Goal: Communication & Community: Answer question/provide support

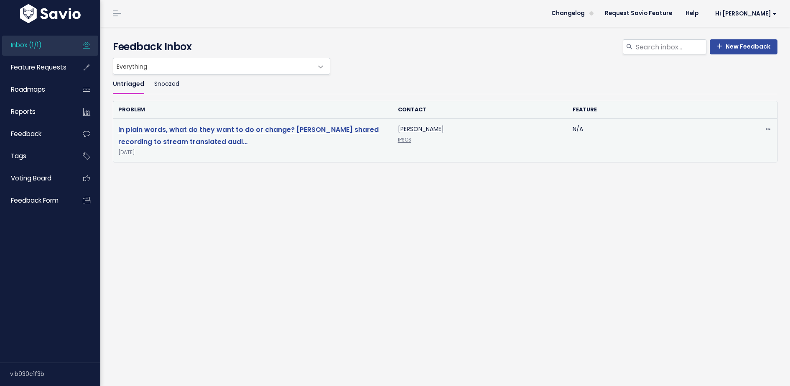
click at [162, 128] on link "In plain words, what do they want to do or change? Allow shared recording to st…" at bounding box center [248, 136] width 261 height 22
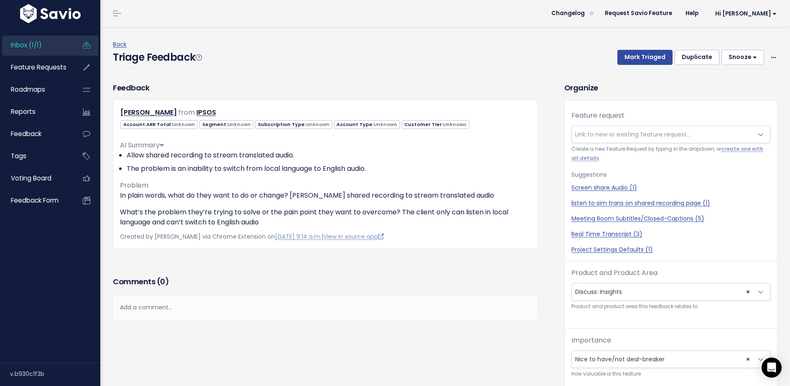
click at [303, 302] on div "Add a comment..." at bounding box center [325, 307] width 425 height 25
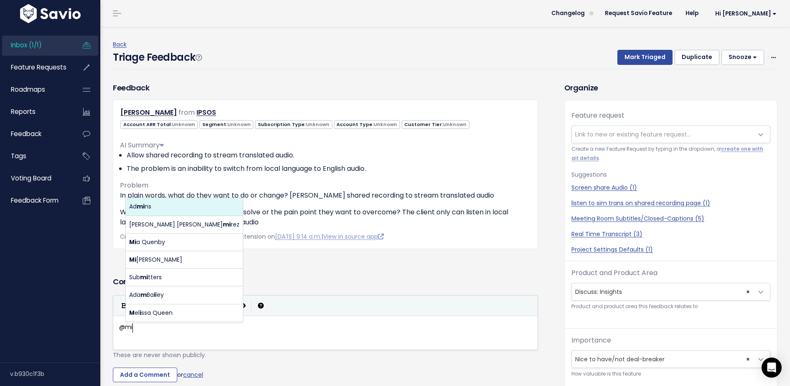
scroll to position [3, 16]
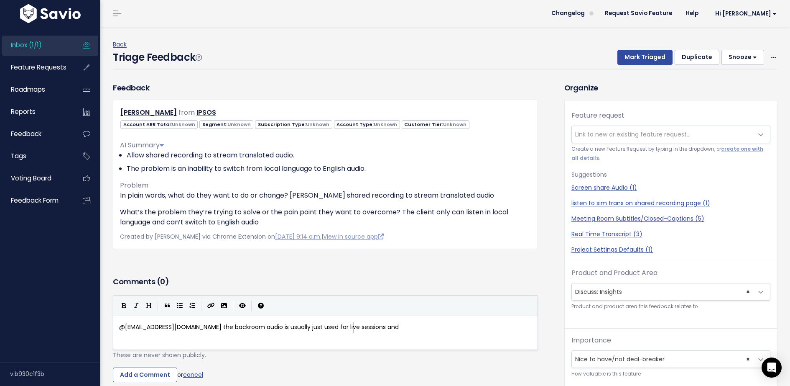
type textarea "@migui@discuss.io the backroom audio is usually just used for live sessions and"
drag, startPoint x: 367, startPoint y: 328, endPoint x: 303, endPoint y: 328, distance: 64.0
type textarea "o"
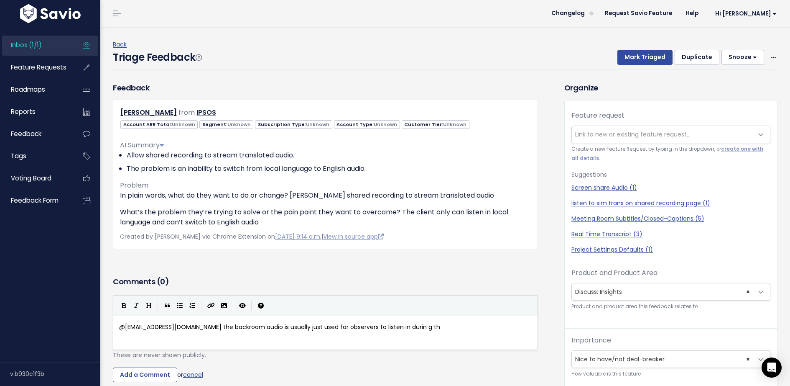
type textarea "observers to listen in durin g the"
type textarea "g the live session, but I will triage this request."
drag, startPoint x: 245, startPoint y: 327, endPoint x: 292, endPoint y: 330, distance: 46.9
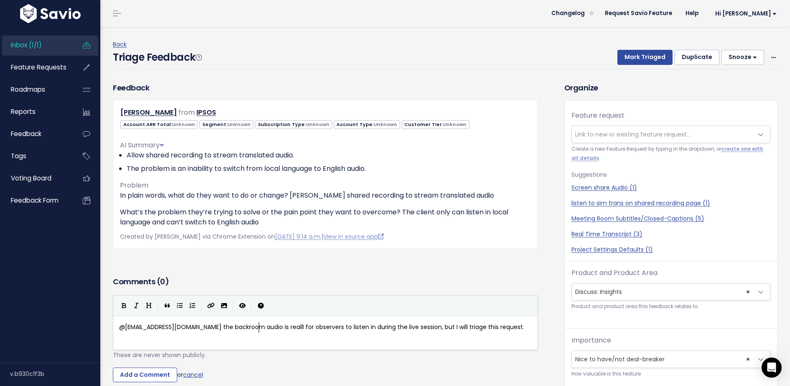
type textarea "reallly"
type textarea "y meant for"
click at [296, 329] on span "@migui@discuss.io the backroom audio is really meant for for observers to liste…" at bounding box center [320, 331] width 403 height 19
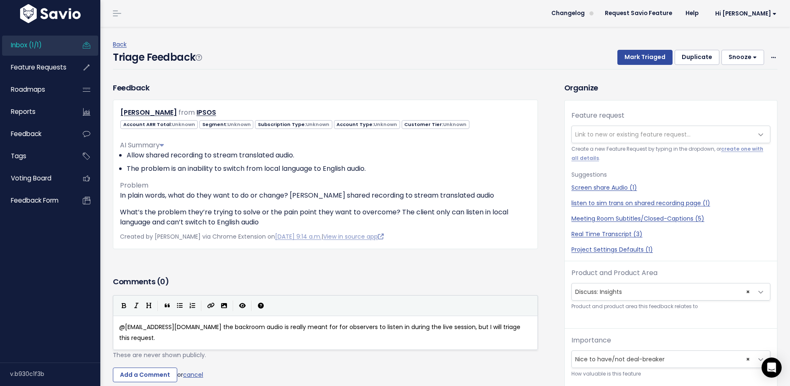
type textarea "for"
click at [510, 326] on pre "@migui@discuss.io the backroom audio is really meant for observers to listen in…" at bounding box center [326, 332] width 416 height 21
type textarea "As a workaround, they know that the recipiences o"
type textarea "ts of the shared fir"
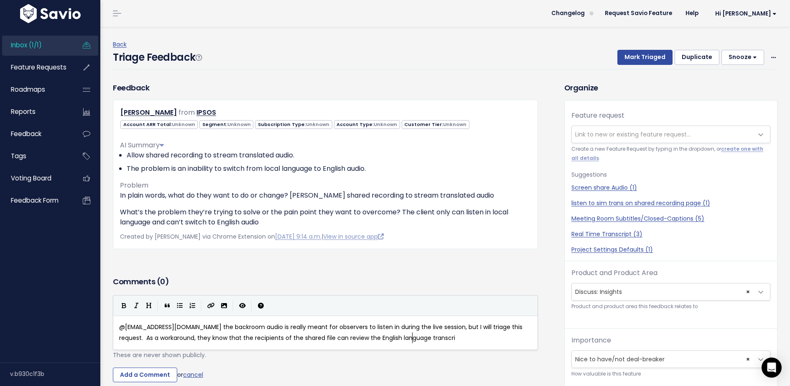
scroll to position [3, 132]
type textarea "le can review the English language transcript (the st"
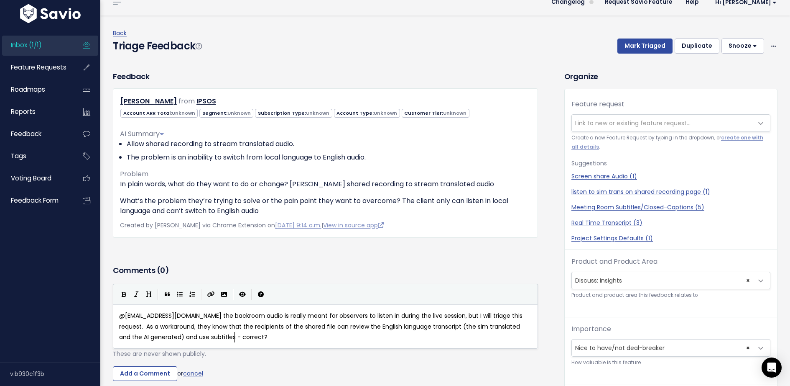
scroll to position [13, 0]
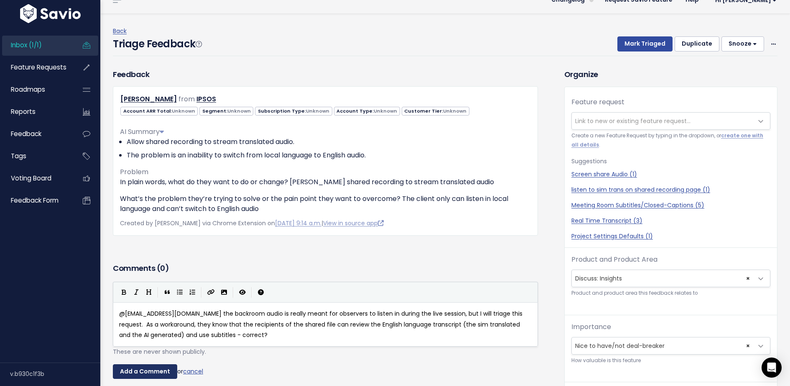
type textarea "im translated and the AI generated) and use subtitles - correct?"
click at [157, 366] on input "Add a Comment" at bounding box center [145, 371] width 64 height 15
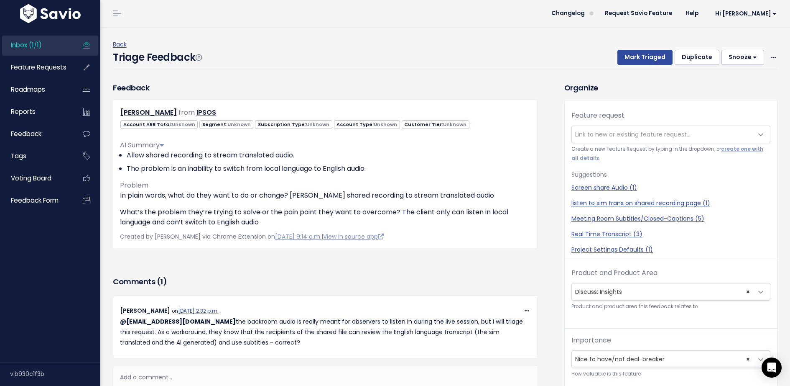
click at [594, 130] on span "Link to new or existing feature request..." at bounding box center [633, 134] width 115 height 8
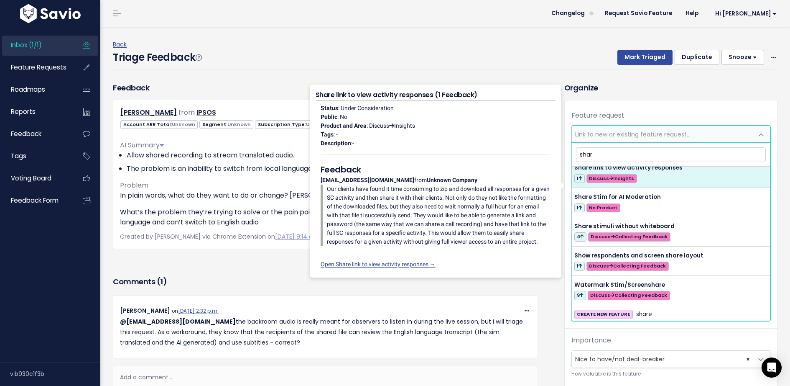
scroll to position [378, 0]
type input "s"
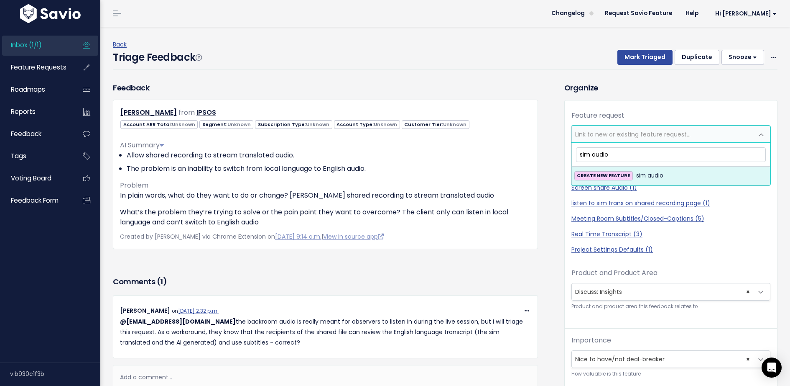
scroll to position [0, 0]
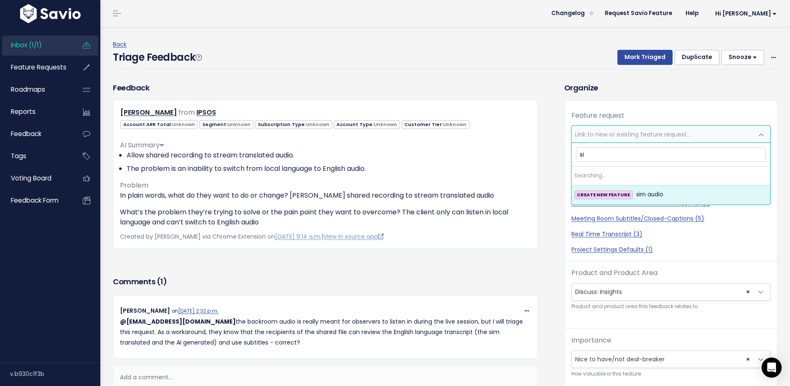
type input "s"
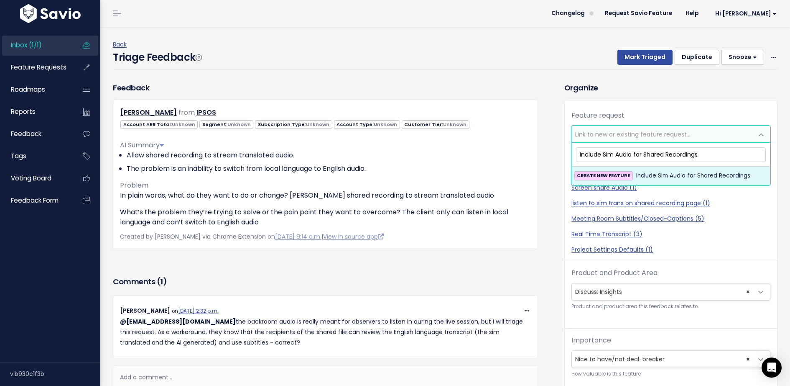
type input "Include Sim Audio for Shared Recordings"
click at [622, 174] on strong "CREATE NEW FEATURE" at bounding box center [603, 175] width 53 height 7
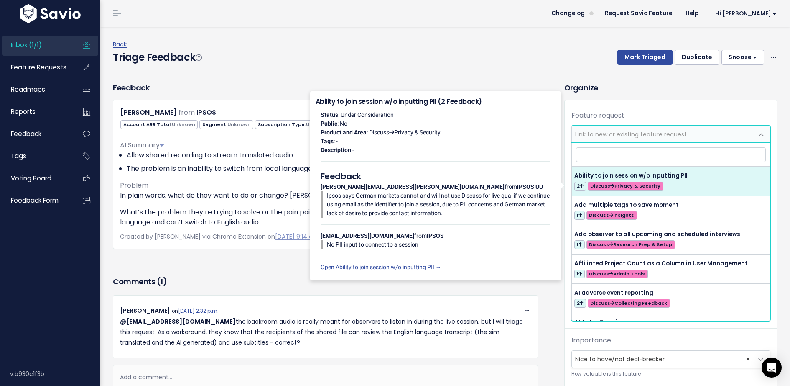
click at [714, 110] on div "Feature request --------- Include Sim Audio for Shared Recordings (0) Link to n…" at bounding box center [671, 275] width 212 height 350
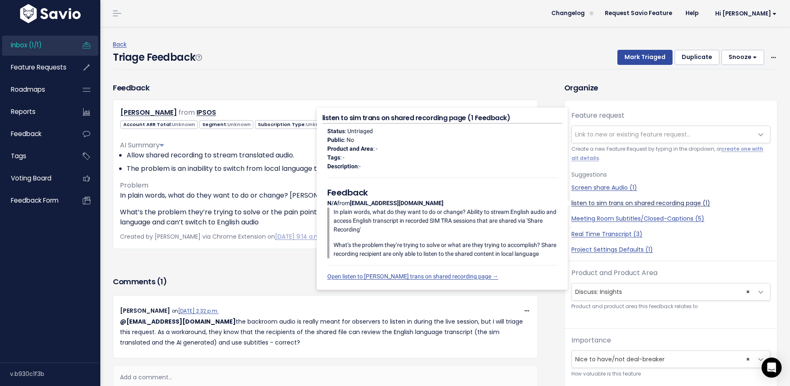
click at [634, 203] on link "listen to sim trans on shared recording page (1)" at bounding box center [671, 203] width 199 height 9
select select "60654"
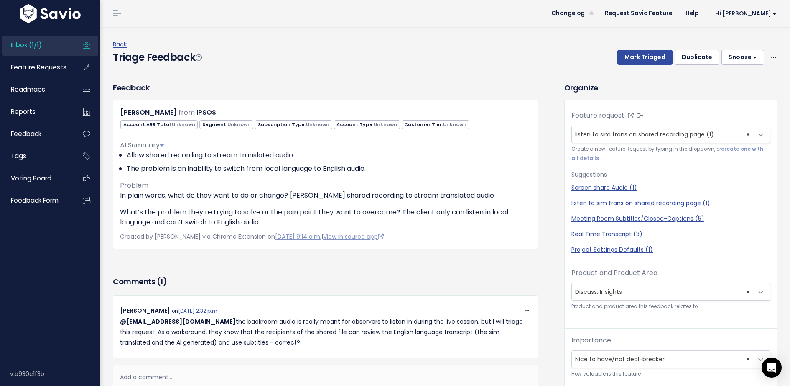
click at [685, 106] on div "Feature request --------- Include Sim Audio for Shared Recordings (0) listen to…" at bounding box center [671, 275] width 212 height 350
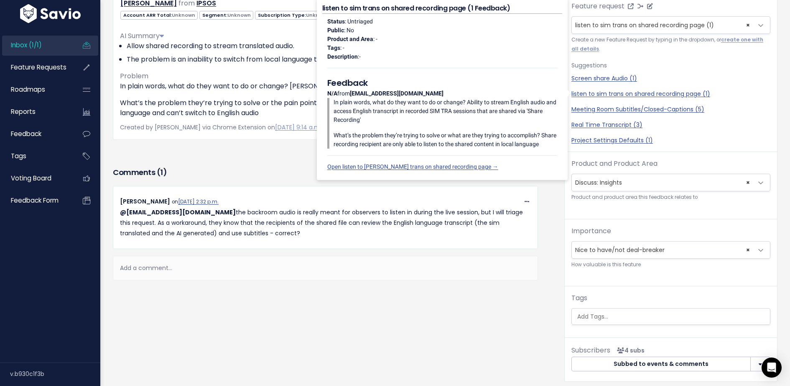
scroll to position [145, 0]
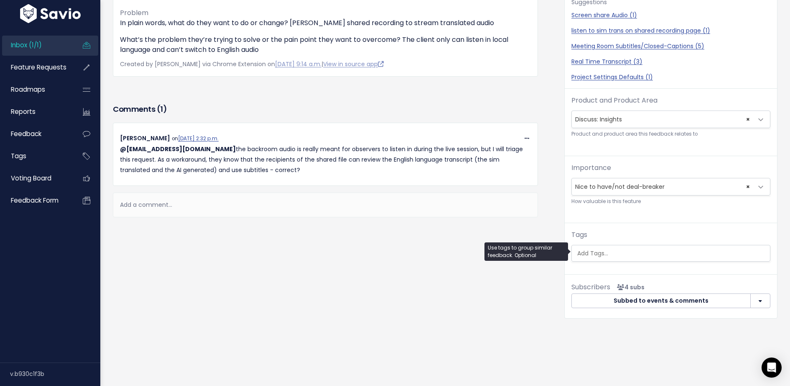
click at [630, 258] on ul at bounding box center [671, 253] width 198 height 16
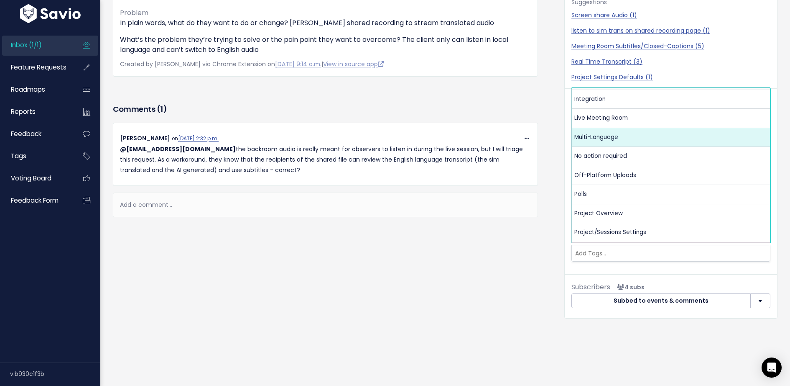
scroll to position [145, 0]
select select "13480"
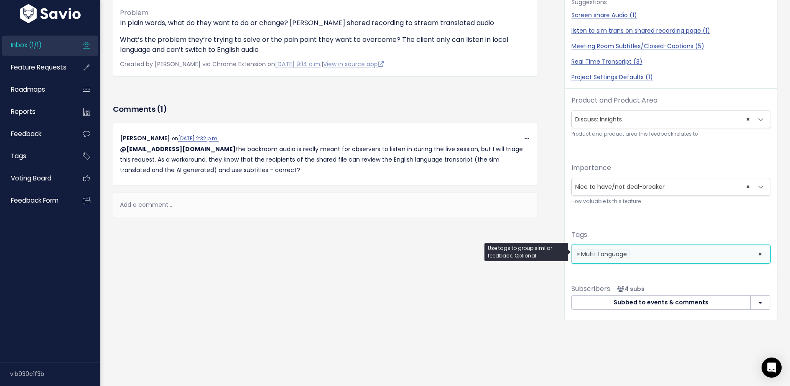
click at [683, 250] on li at bounding box center [692, 254] width 120 height 9
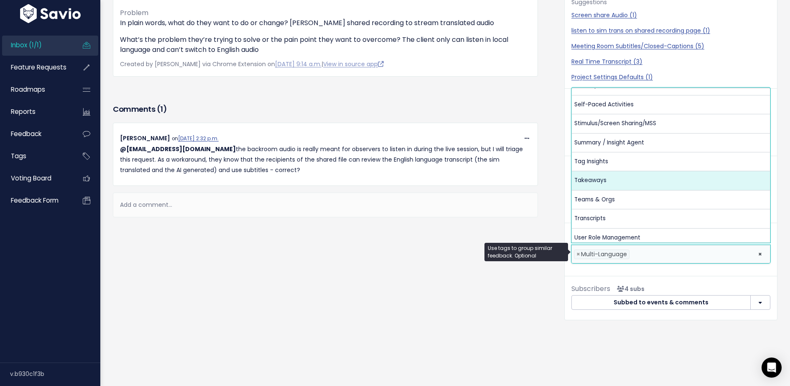
scroll to position [392, 0]
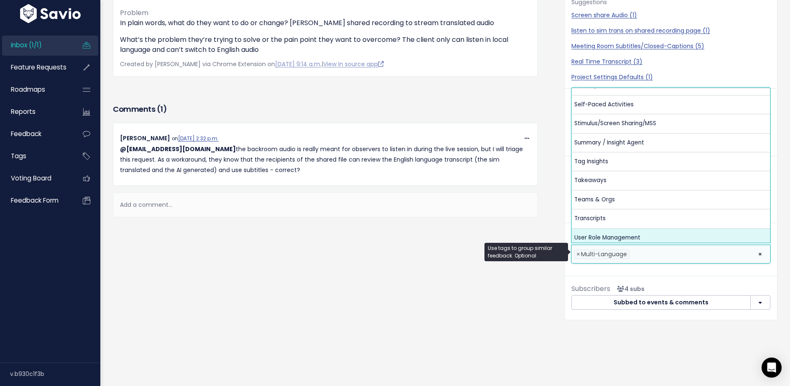
click at [666, 276] on div "Subscribers 4 subs Subbed to events & comments Subscribe to events & comments S…" at bounding box center [671, 298] width 212 height 44
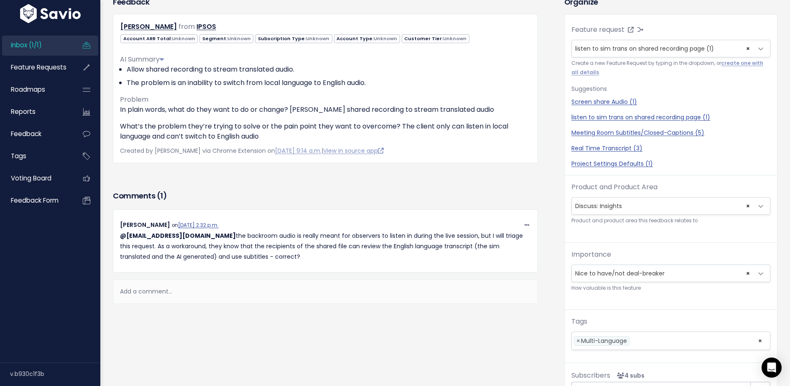
scroll to position [0, 0]
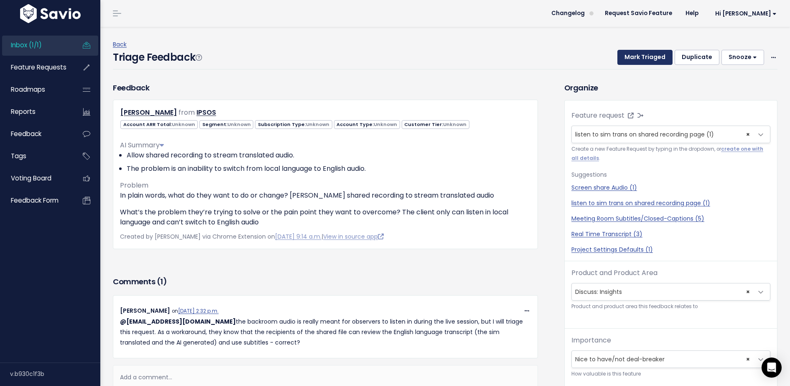
click at [645, 59] on button "Mark Triaged" at bounding box center [645, 57] width 55 height 15
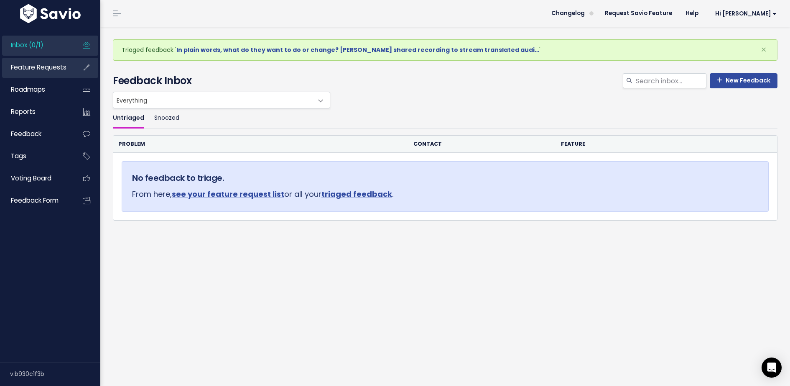
click at [39, 74] on link "Feature Requests" at bounding box center [35, 67] width 67 height 19
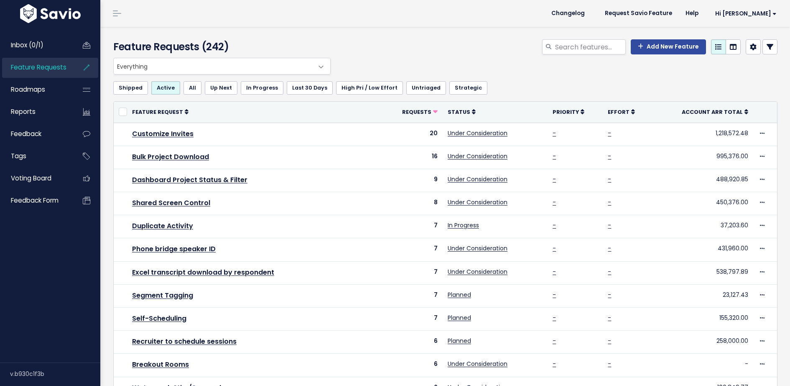
click at [192, 59] on span "Everything" at bounding box center [214, 66] width 200 height 16
click at [391, 48] on div "Add New Feature" at bounding box center [559, 48] width 452 height 18
click at [571, 52] on input "search" at bounding box center [591, 46] width 72 height 15
type input "sim audio"
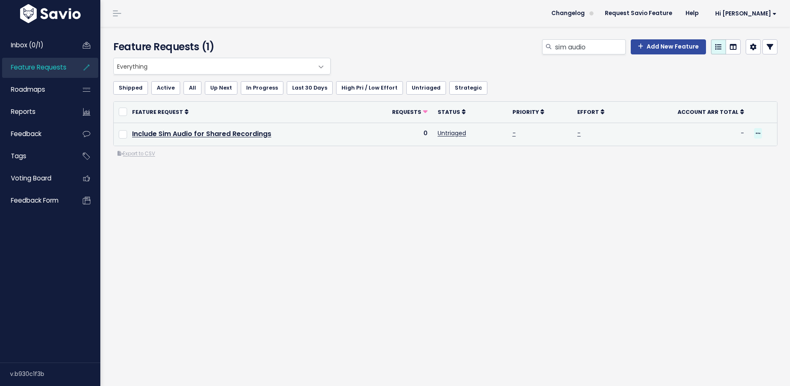
click at [760, 131] on span at bounding box center [759, 133] width 8 height 10
click at [725, 218] on link "Delete" at bounding box center [729, 220] width 62 height 16
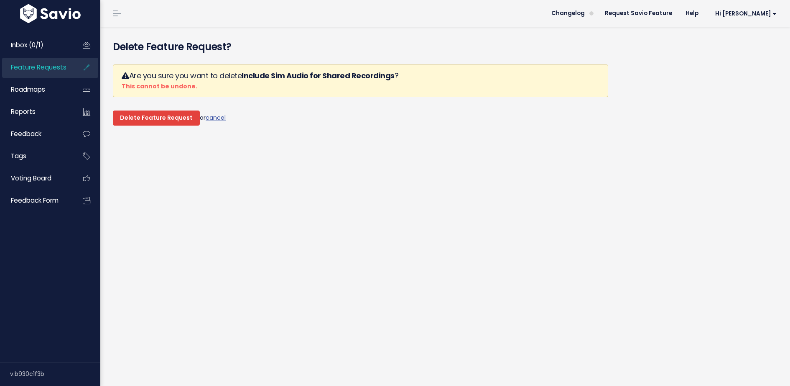
click at [163, 115] on input "Delete Feature Request" at bounding box center [156, 117] width 87 height 15
